Goal: Task Accomplishment & Management: Complete application form

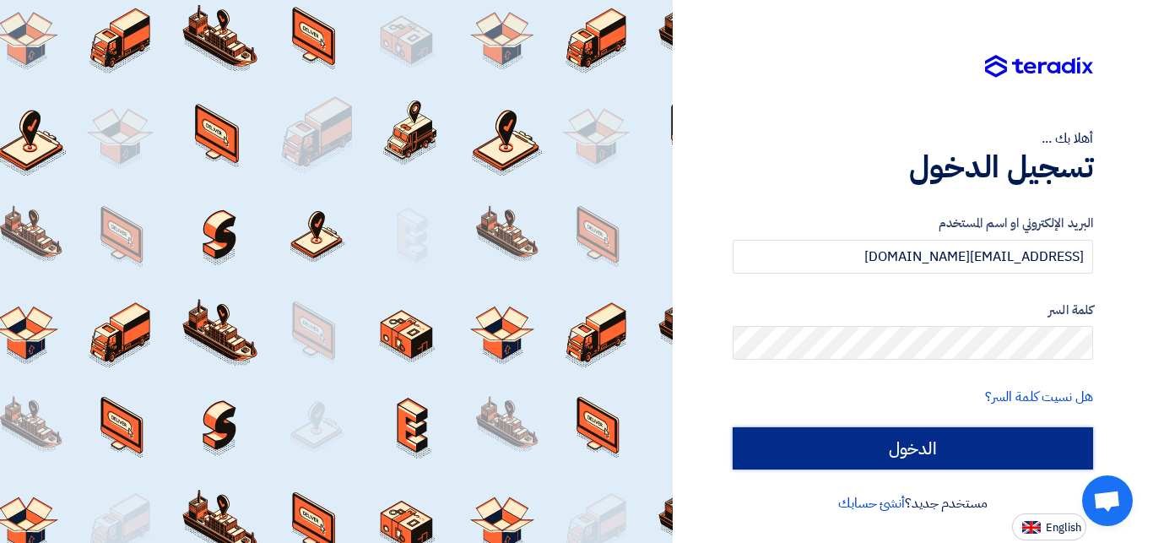
click at [917, 444] on input "الدخول" at bounding box center [913, 448] width 360 height 42
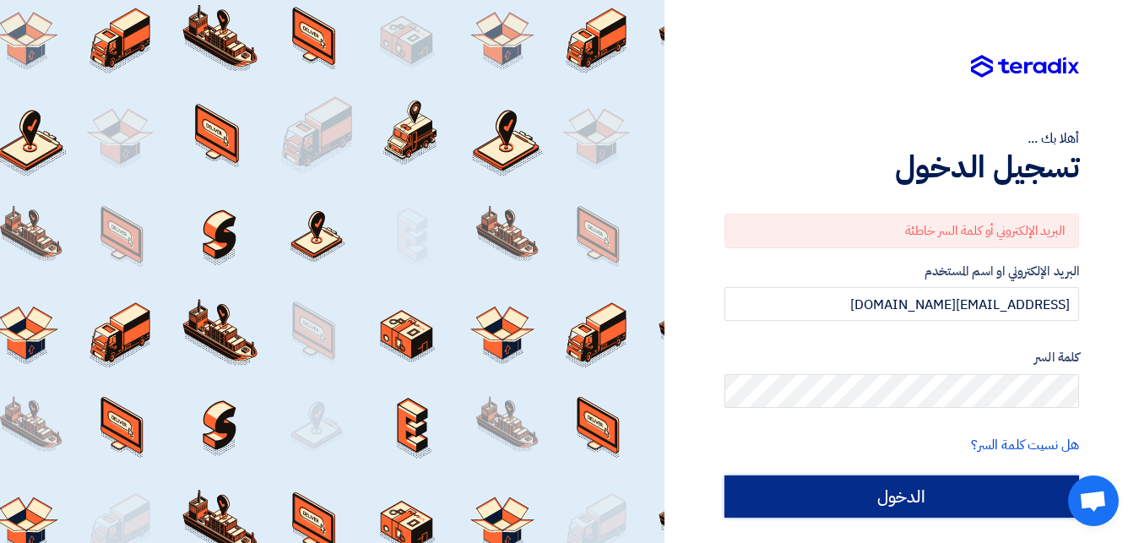
click at [889, 490] on input "الدخول" at bounding box center [901, 496] width 355 height 42
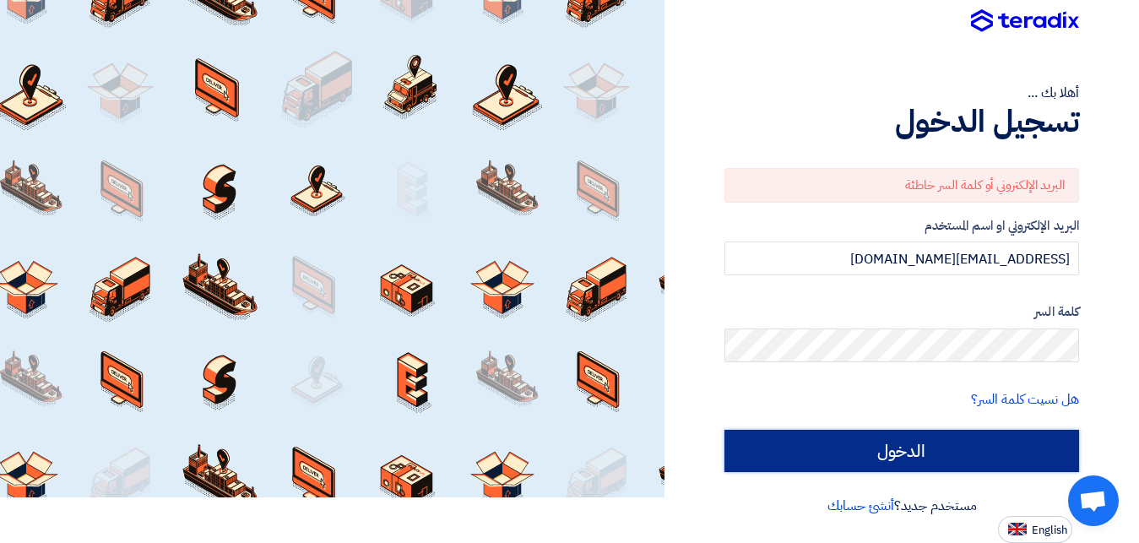
click at [891, 450] on input "الدخول" at bounding box center [901, 451] width 355 height 42
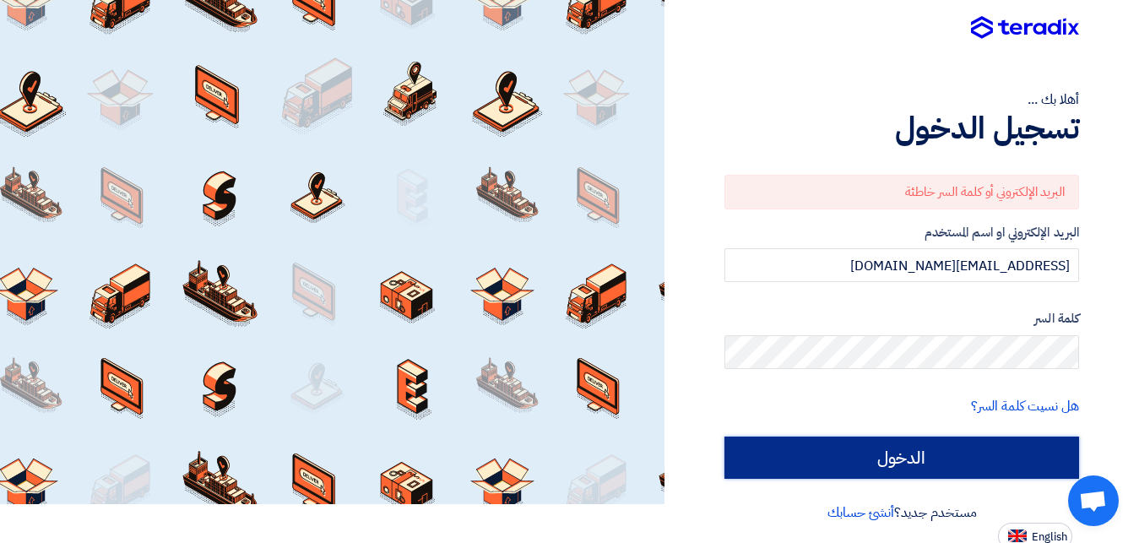
click at [891, 450] on input "الدخول" at bounding box center [901, 457] width 355 height 42
click at [885, 464] on input "الدخول" at bounding box center [901, 457] width 355 height 42
click at [909, 458] on input "الدخول" at bounding box center [901, 457] width 355 height 42
click at [869, 468] on input "الدخول" at bounding box center [901, 457] width 355 height 42
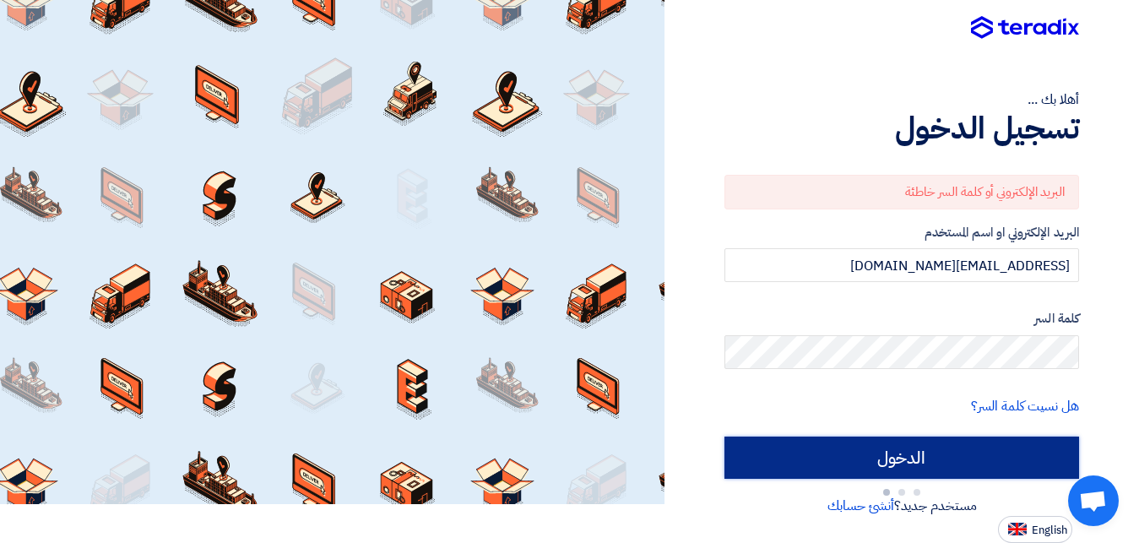
type input "Sign in"
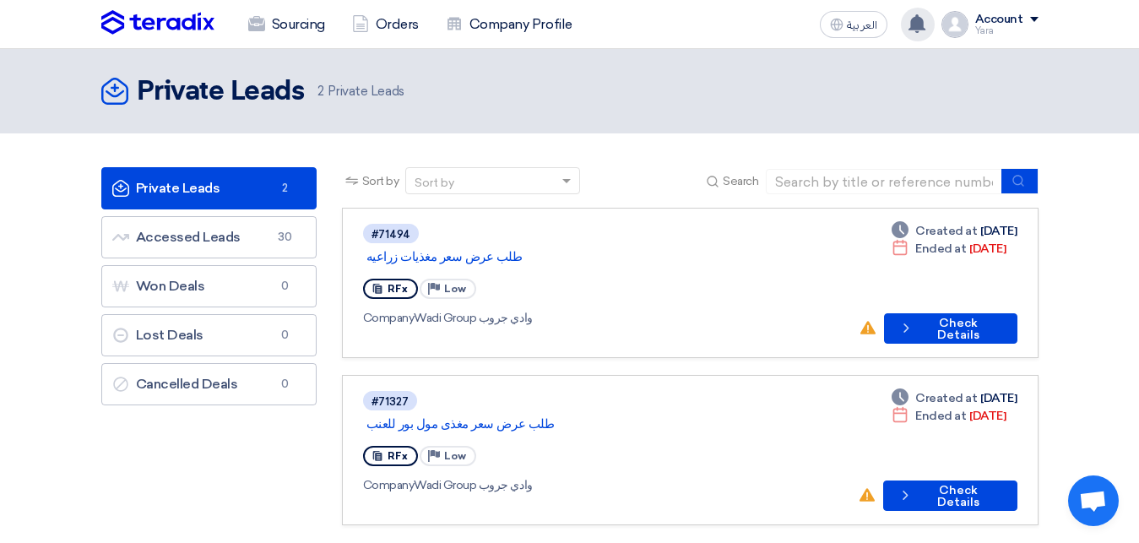
click at [922, 24] on use at bounding box center [916, 23] width 17 height 19
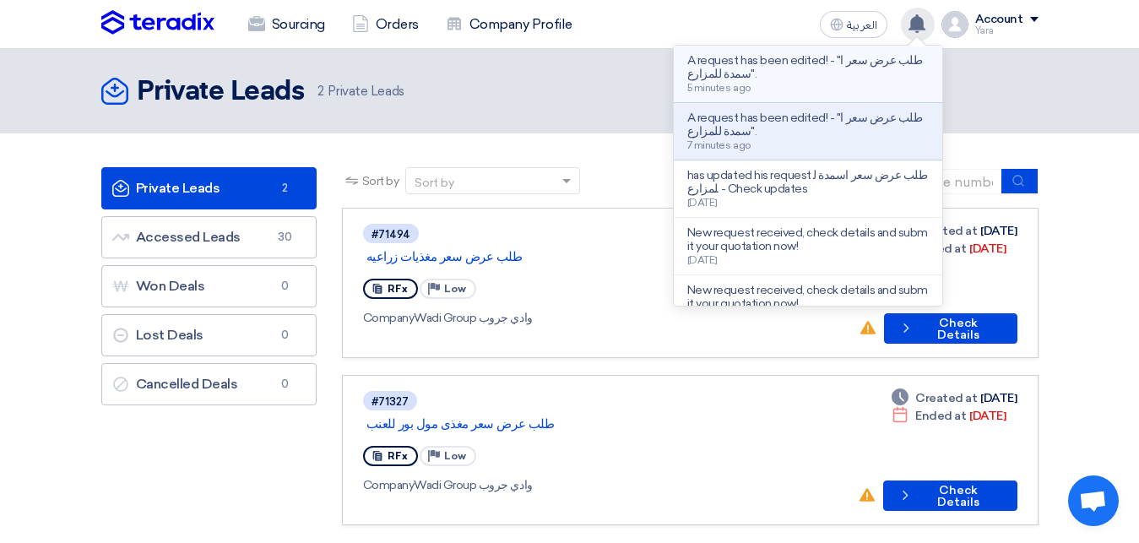
click at [852, 72] on p "A request has been edited! - "طلب عرض سعر اسمدة للمزارع"." at bounding box center [807, 67] width 241 height 27
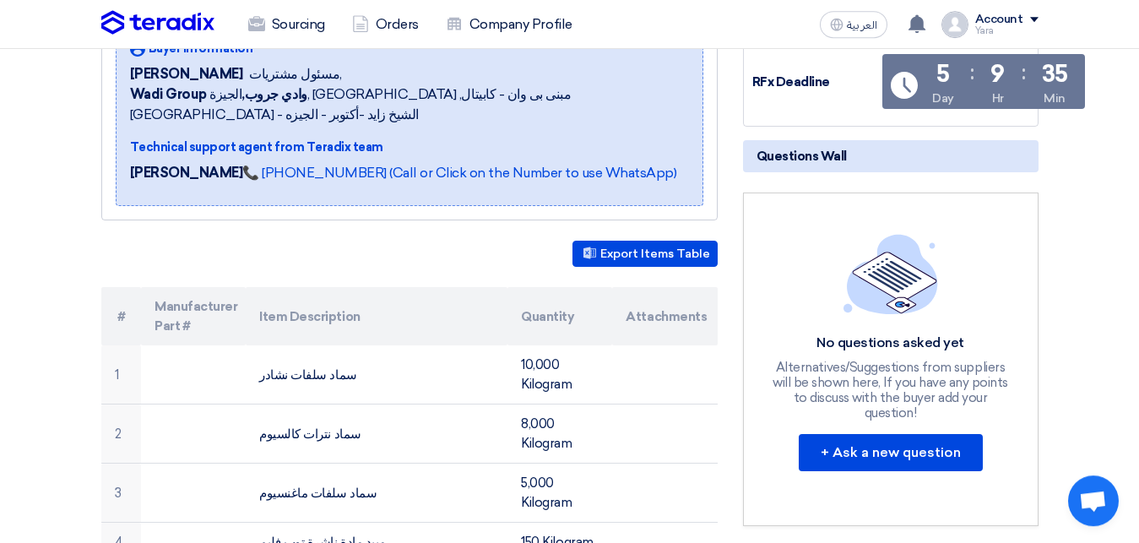
scroll to position [236, 0]
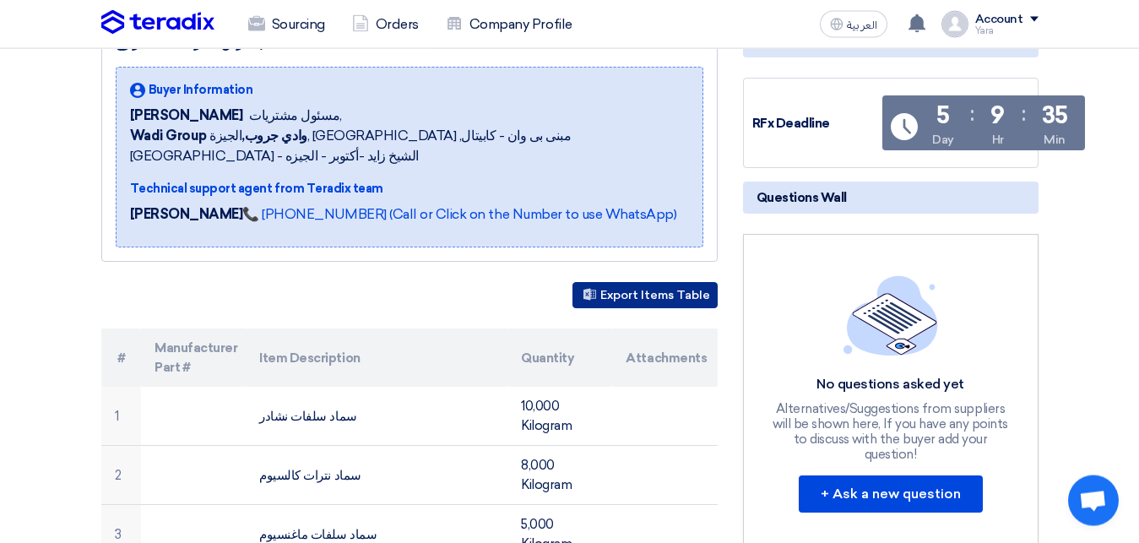
click at [684, 282] on button "Export Items Table" at bounding box center [644, 295] width 145 height 26
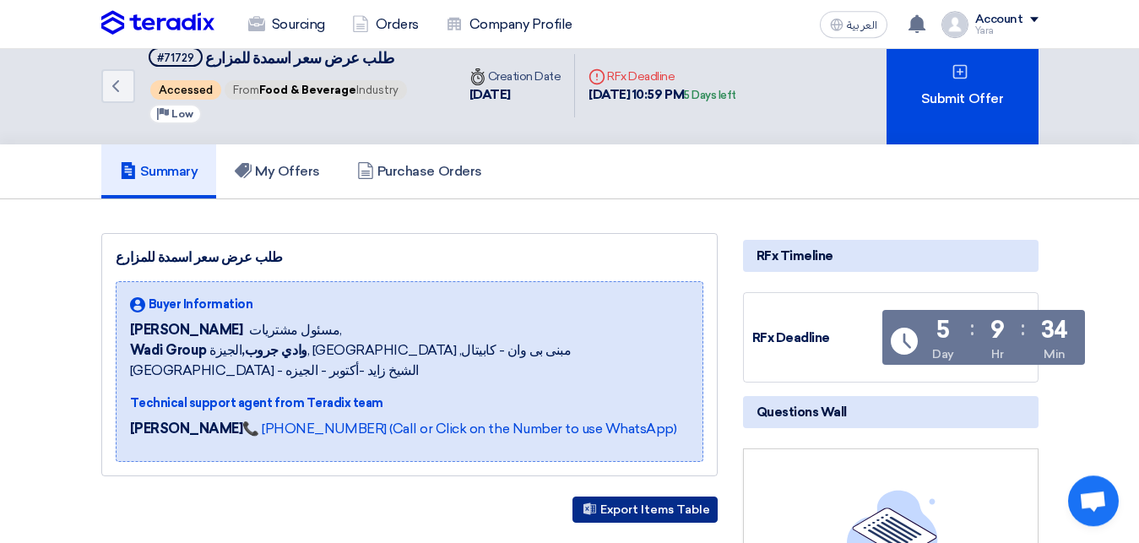
scroll to position [24, 0]
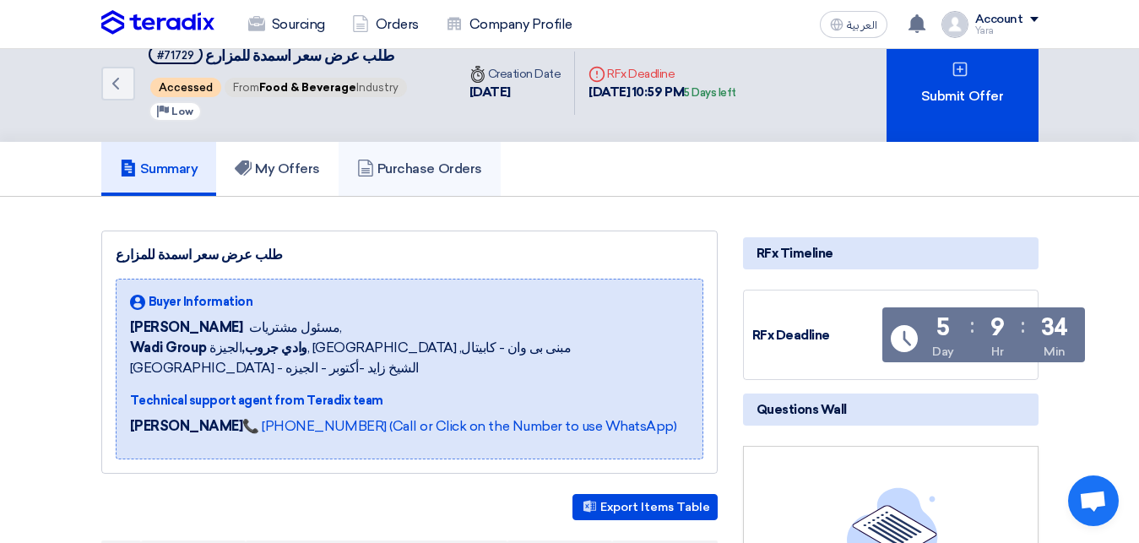
click at [434, 176] on h5 "Purchase Orders" at bounding box center [419, 168] width 125 height 17
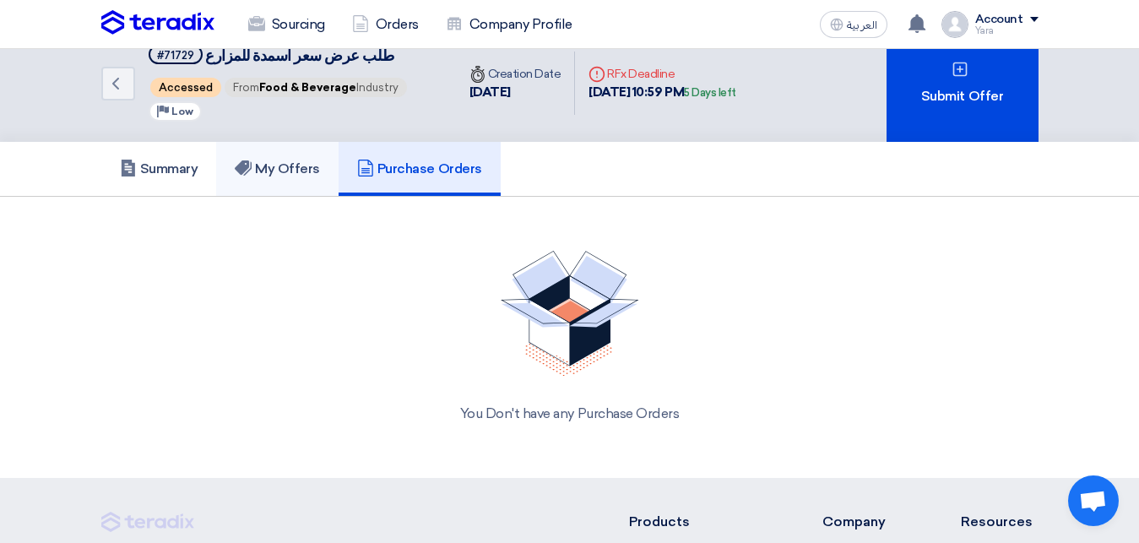
click at [293, 150] on link "My Offers" at bounding box center [277, 169] width 122 height 54
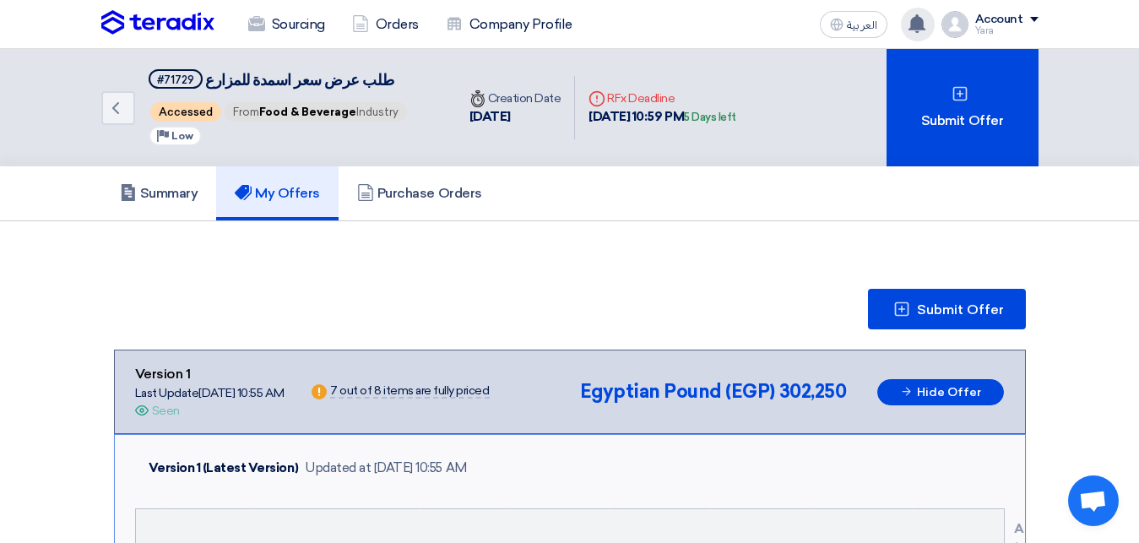
click at [932, 30] on div "A request has been edited! - "طلب عرض سعر اسمدة للمزارع". 16 minutes ago A requ…" at bounding box center [918, 25] width 34 height 34
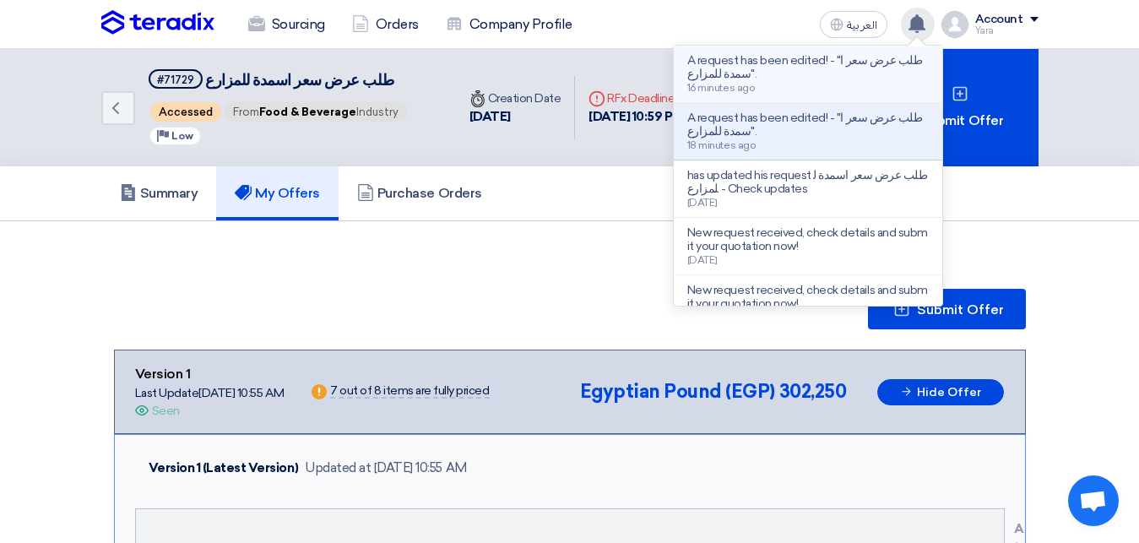
click at [834, 75] on p "A request has been edited! - "طلب عرض سعر اسمدة للمزارع"." at bounding box center [807, 67] width 241 height 27
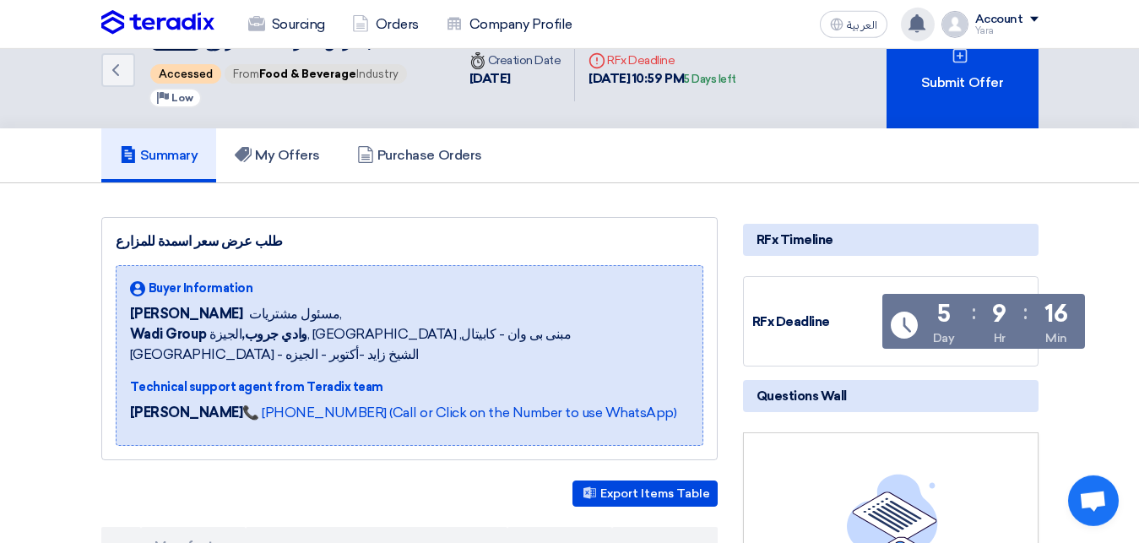
scroll to position [24, 0]
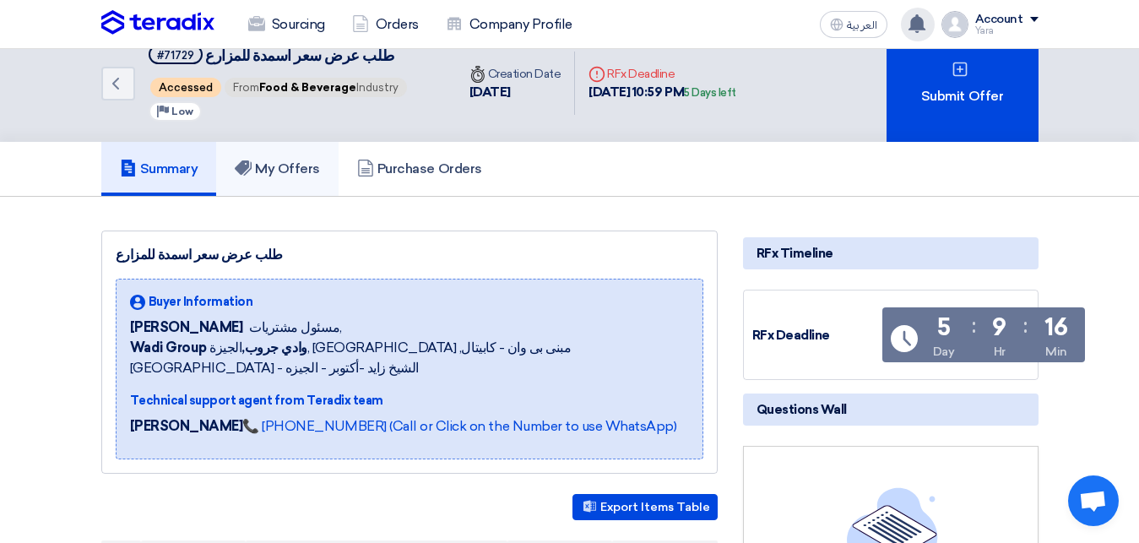
click at [294, 174] on h5 "My Offers" at bounding box center [277, 168] width 85 height 17
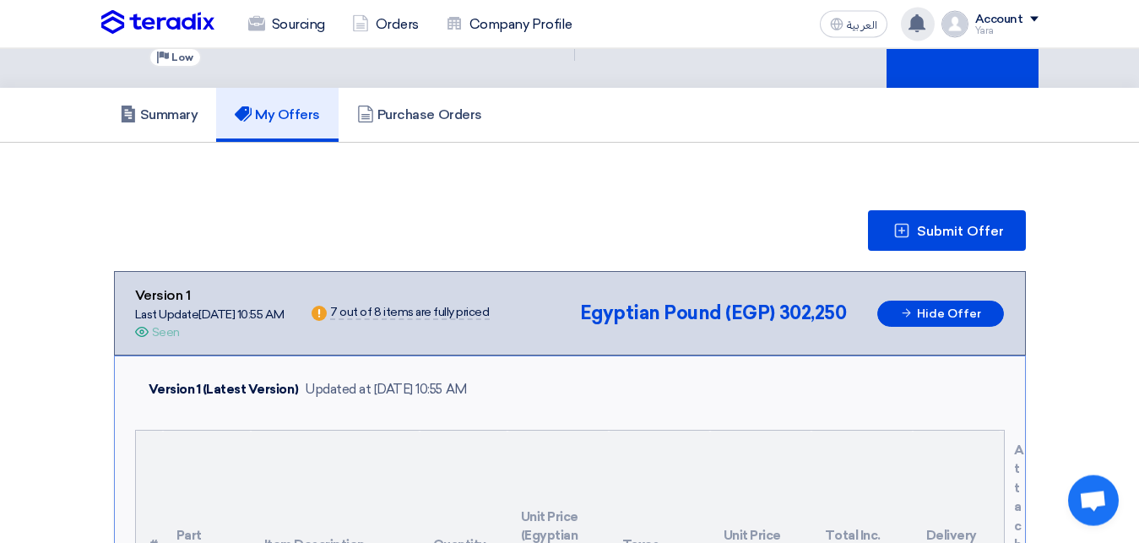
scroll to position [21, 0]
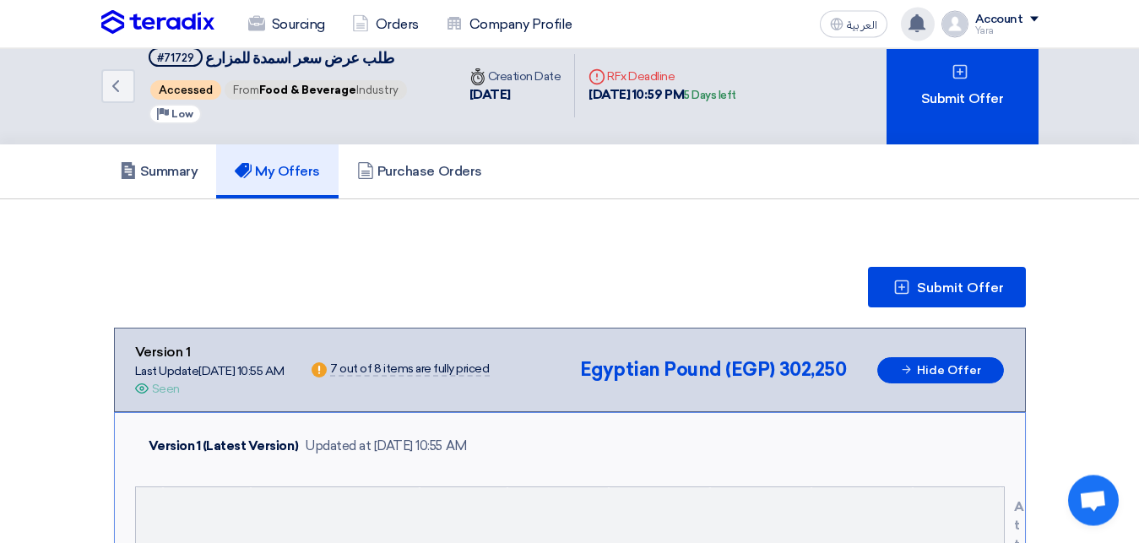
click at [913, 31] on icon at bounding box center [916, 23] width 19 height 19
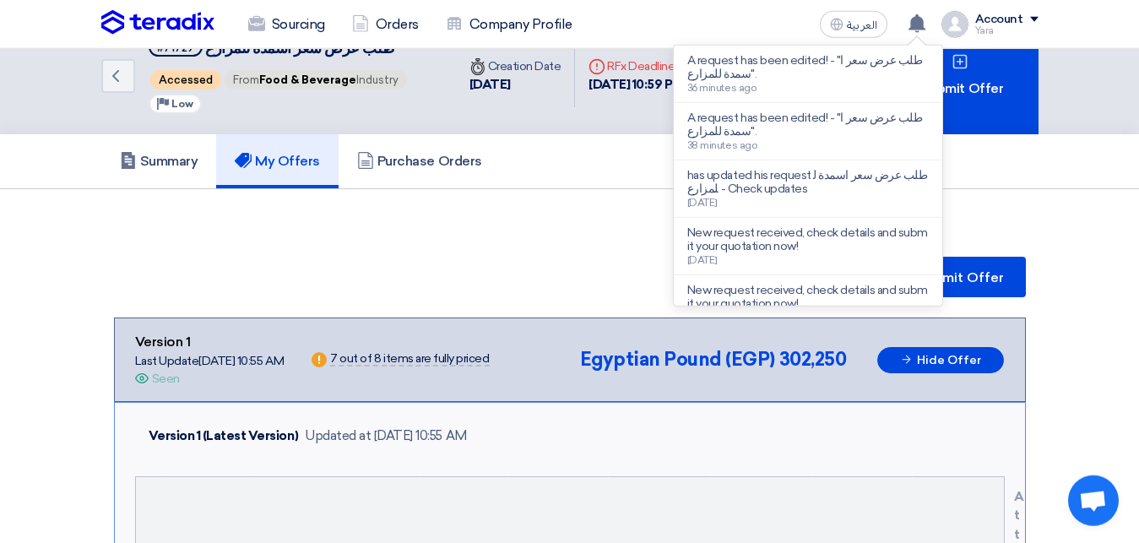
scroll to position [0, 0]
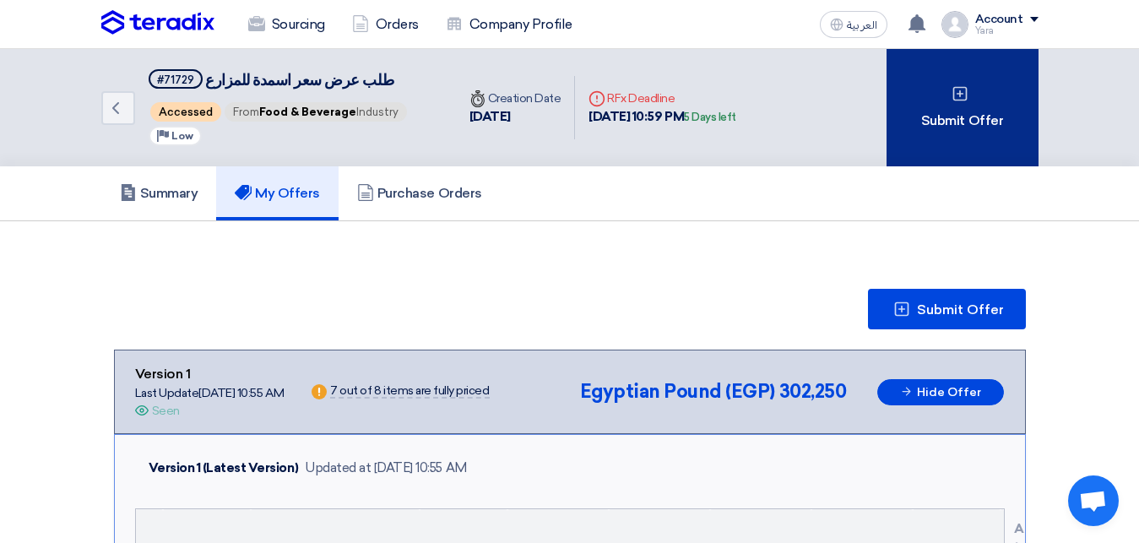
click at [967, 130] on div "Submit Offer" at bounding box center [962, 107] width 152 height 117
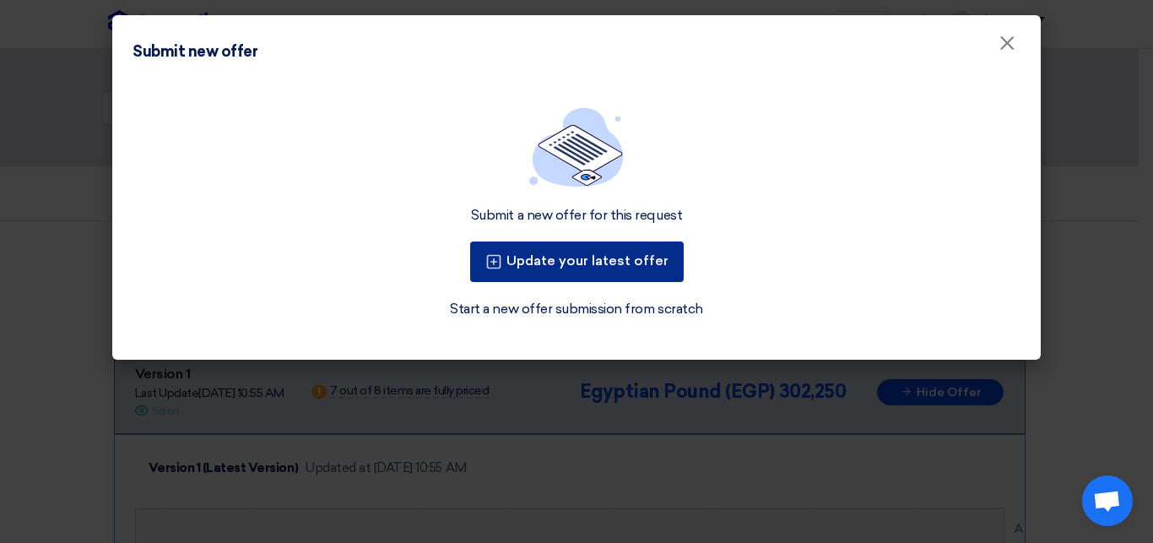
click at [634, 270] on button "Update your latest offer" at bounding box center [577, 261] width 214 height 41
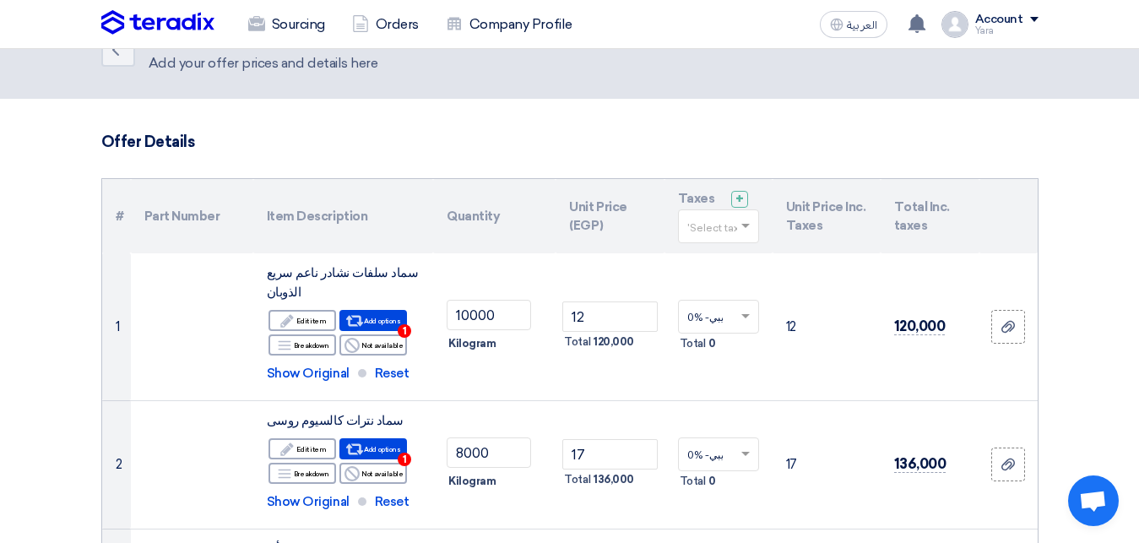
scroll to position [23, 0]
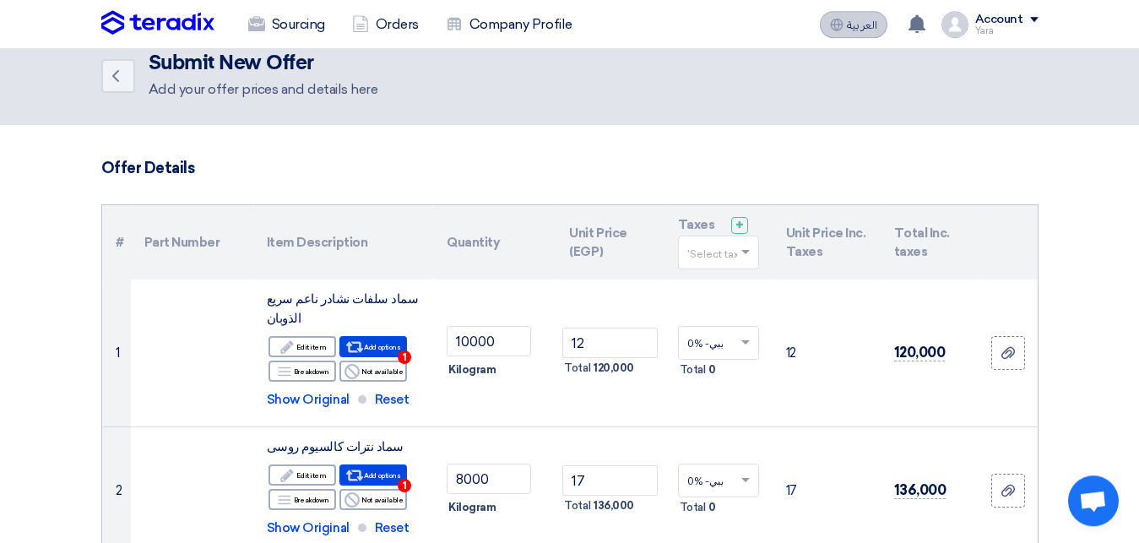
click at [874, 27] on span "العربية" at bounding box center [862, 25] width 30 height 12
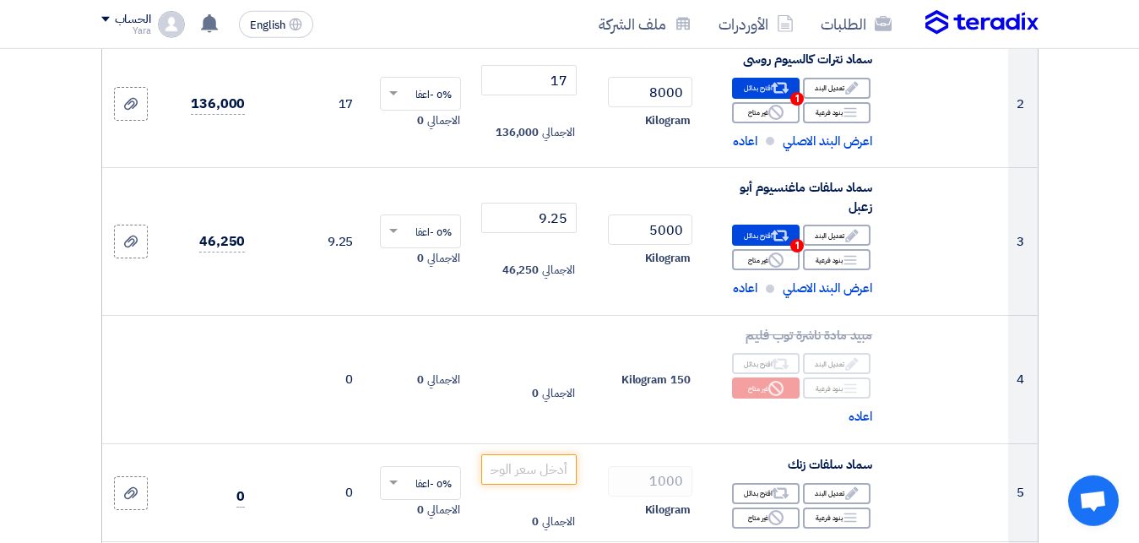
scroll to position [481, 0]
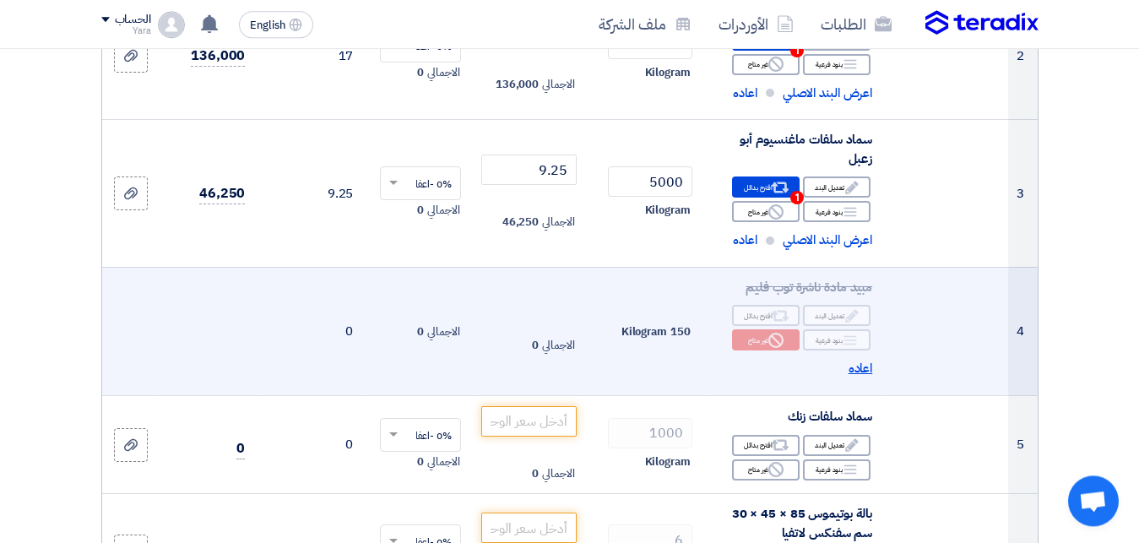
click at [856, 378] on span "اعاده" at bounding box center [860, 368] width 24 height 19
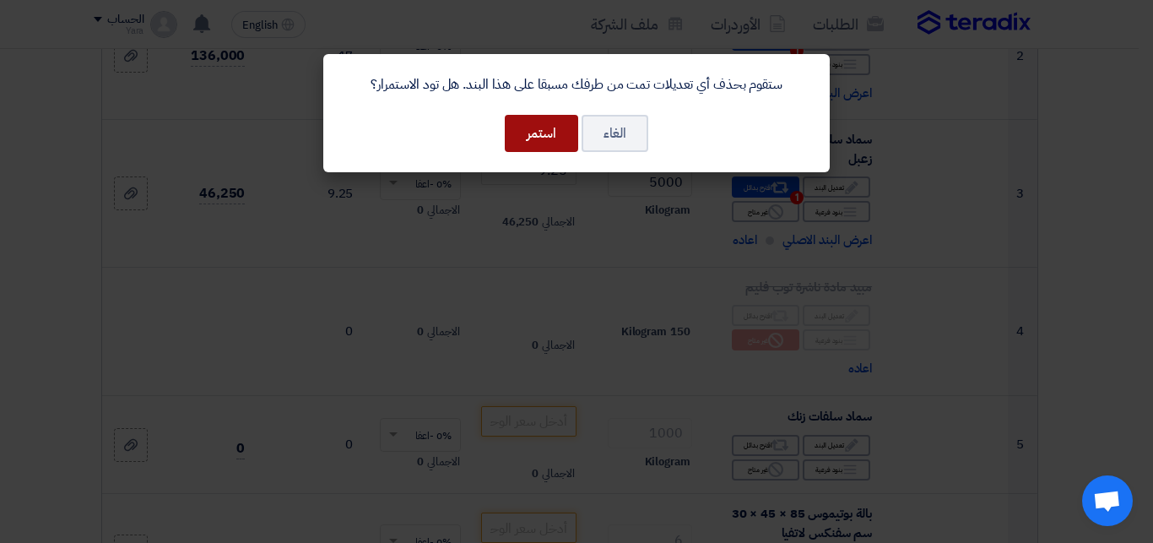
click at [566, 144] on button "استمر" at bounding box center [541, 133] width 73 height 37
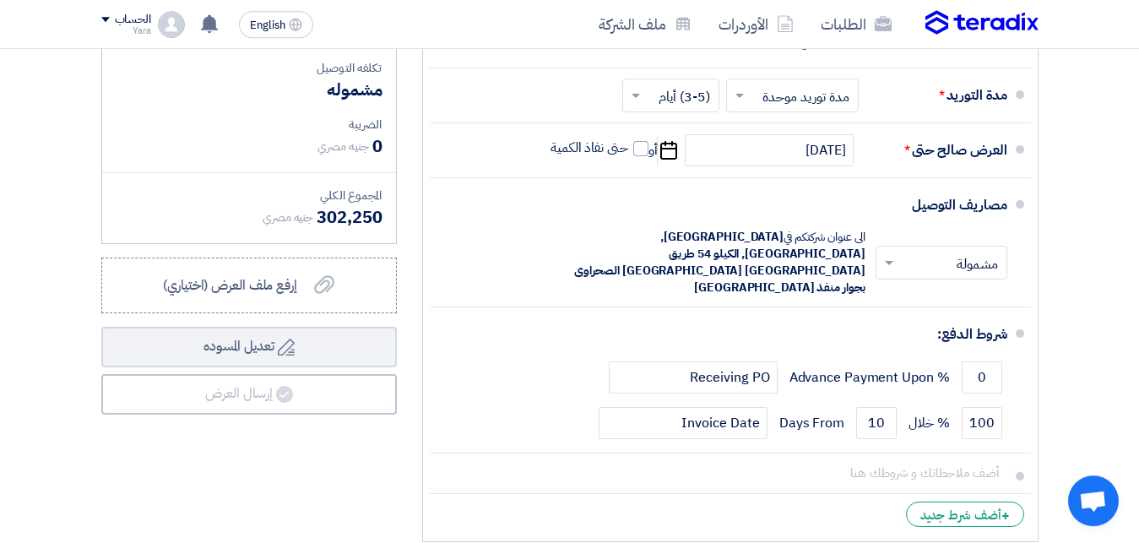
scroll to position [1476, 0]
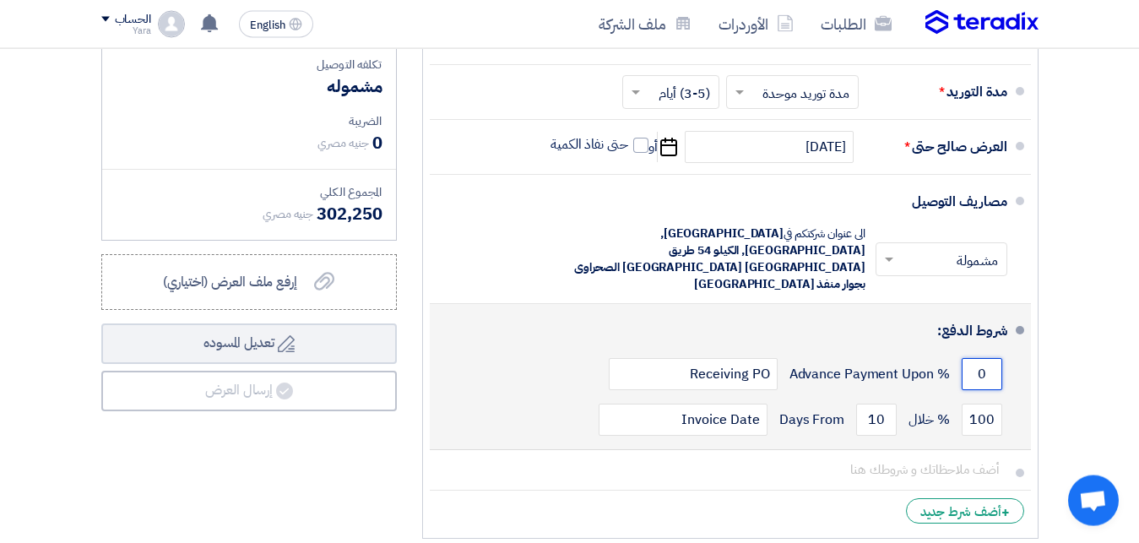
click at [987, 358] on input "0" at bounding box center [981, 374] width 41 height 32
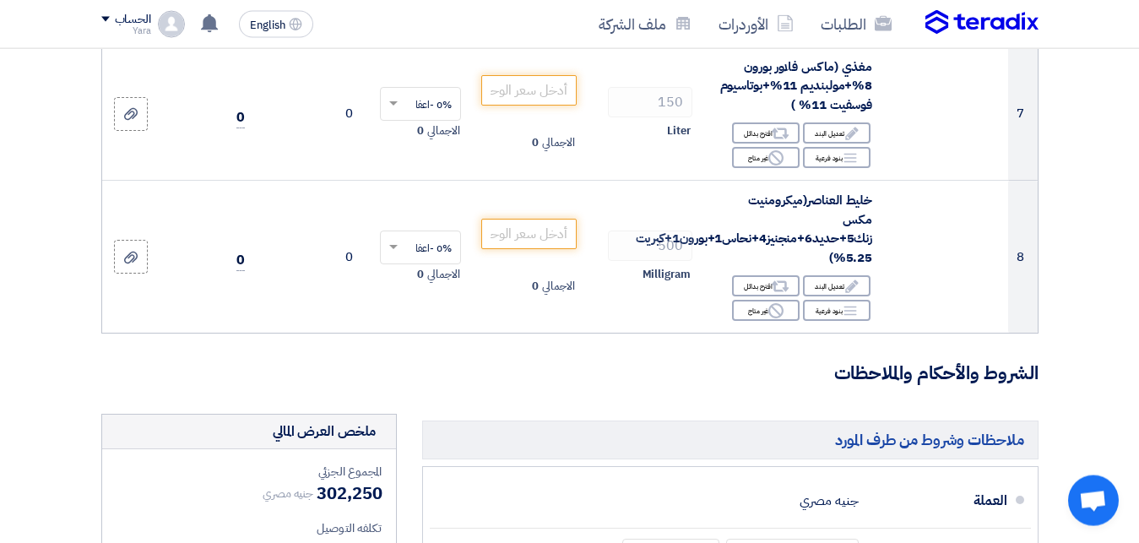
scroll to position [1010, 0]
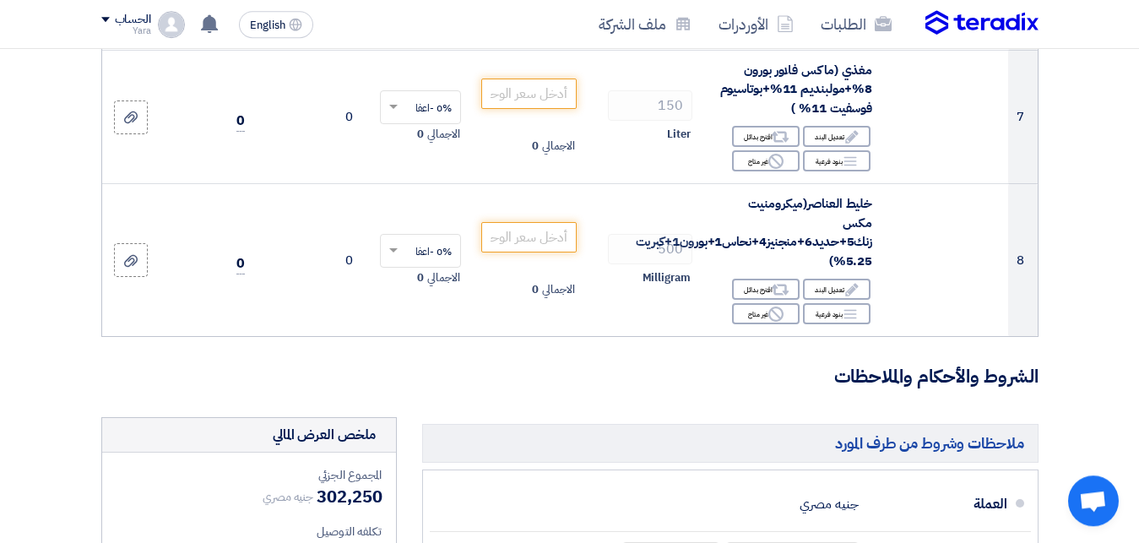
click at [1127, 288] on section "تفاصيل الطلب # الكود/الموديل البيان/الوصف الكمية/العدد سعر الوحدة (EGP) الضرائب…" at bounding box center [569, 107] width 1139 height 1920
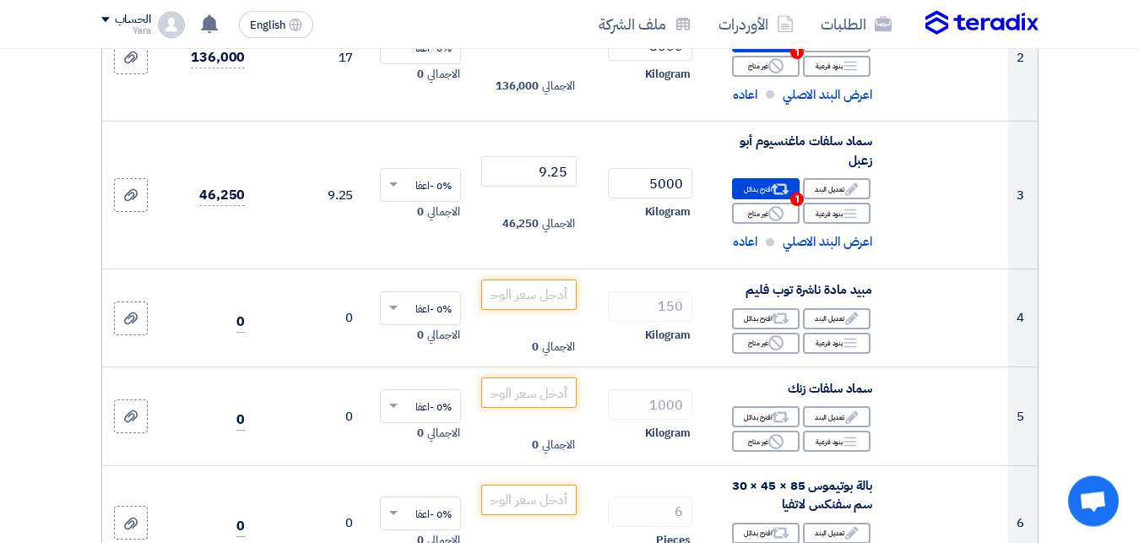
scroll to position [511, 0]
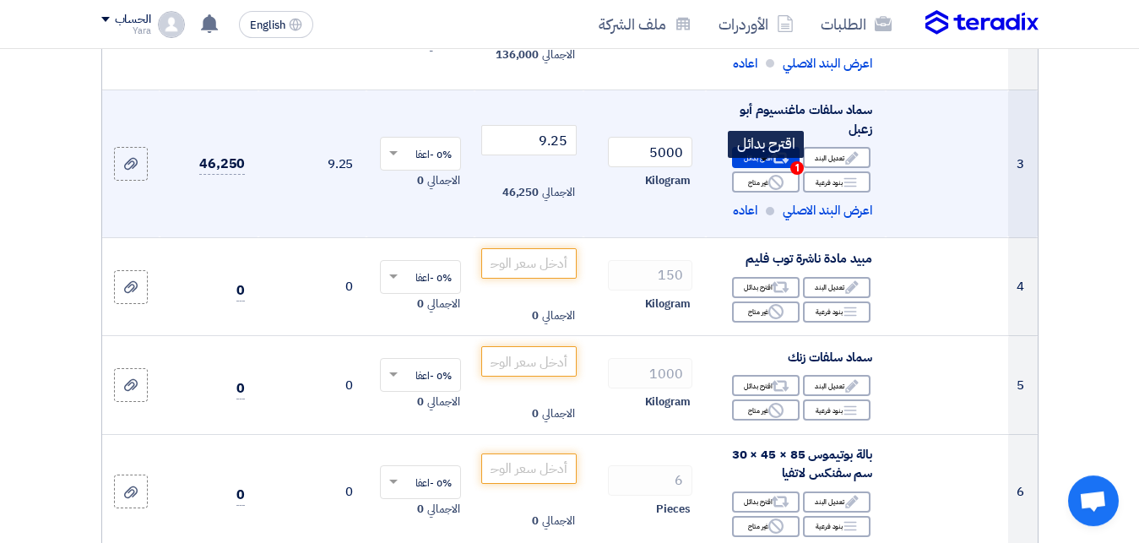
click at [795, 175] on span "1" at bounding box center [797, 168] width 14 height 14
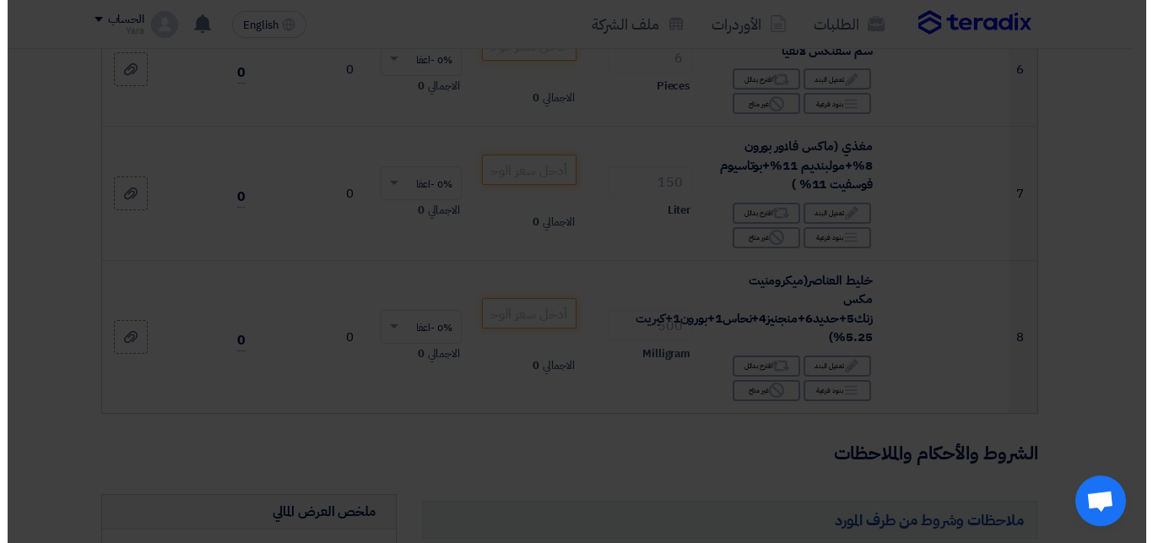
scroll to position [364, 0]
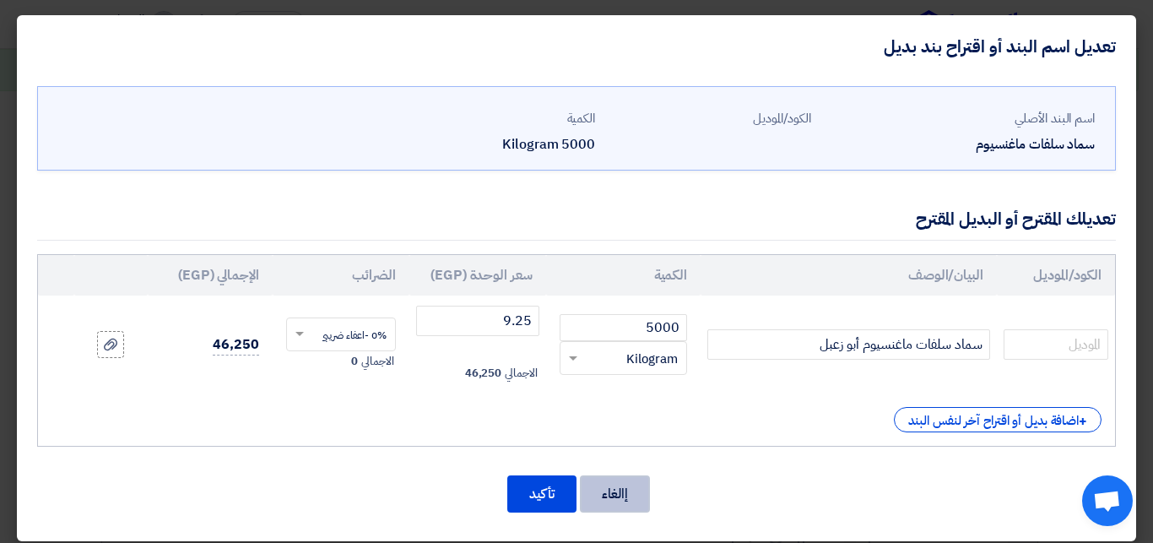
click at [606, 497] on button "إالغاء" at bounding box center [615, 493] width 70 height 37
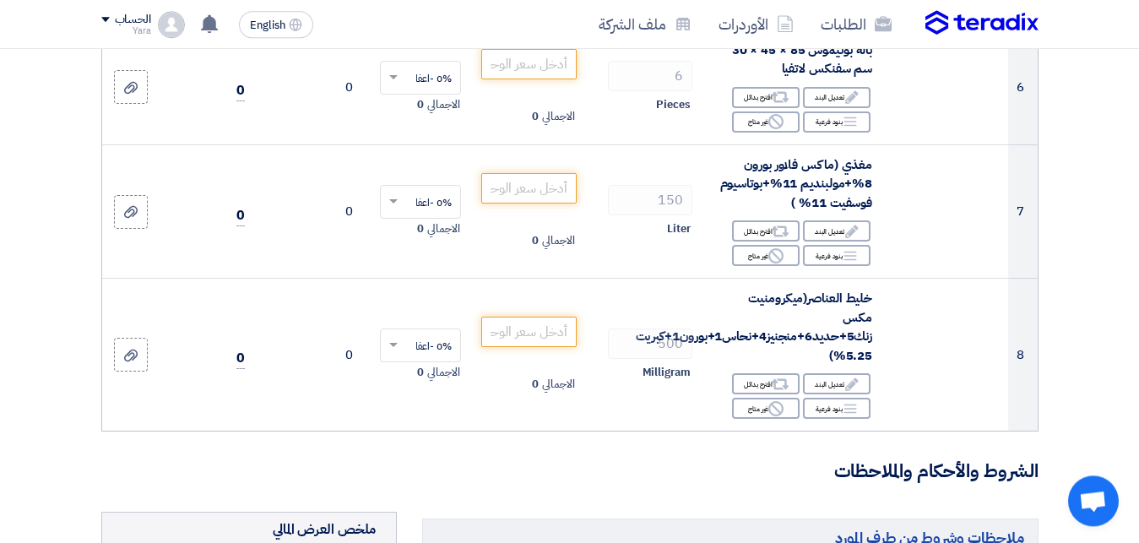
scroll to position [955, 0]
